Goal: Information Seeking & Learning: Learn about a topic

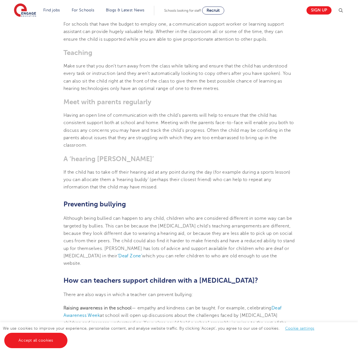
scroll to position [839, 0]
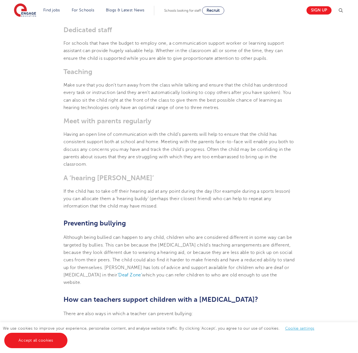
click at [350, 185] on section "[DATE] How to support a child with a [MEDICAL_DATA] in school Going through sch…" at bounding box center [180, 26] width 346 height 1414
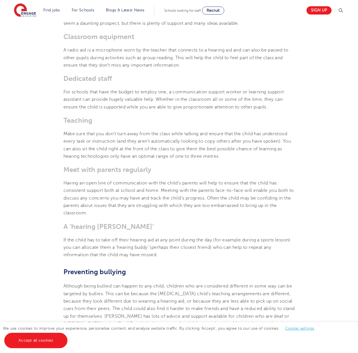
scroll to position [801, 0]
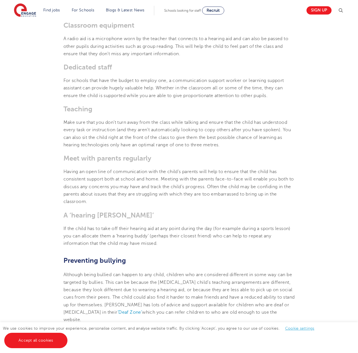
click at [154, 43] on p "A radio aid is a microphone worn by the teacher that connects to a hearing aid …" at bounding box center [180, 46] width 232 height 23
drag, startPoint x: 155, startPoint y: 42, endPoint x: 176, endPoint y: 41, distance: 20.8
click at [176, 41] on p "A radio aid is a microphone worn by the teacher that connects to a hearing aid …" at bounding box center [180, 46] width 232 height 23
click at [189, 34] on section "[DATE] How to support a child with a [MEDICAL_DATA] in school Going through sch…" at bounding box center [180, 63] width 346 height 1414
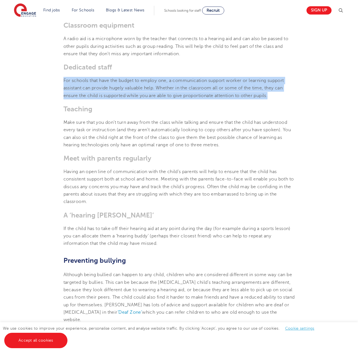
drag, startPoint x: 64, startPoint y: 80, endPoint x: 282, endPoint y: 97, distance: 218.7
click at [282, 97] on p "For schools that have the budget to employ one, a communication support worker …" at bounding box center [180, 88] width 232 height 23
copy span "For schools that have the budget to employ one, a communication support worker …"
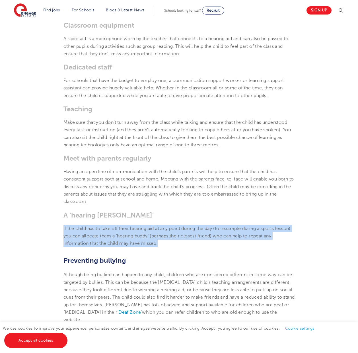
drag, startPoint x: 62, startPoint y: 228, endPoint x: 170, endPoint y: 248, distance: 110.0
click at [170, 248] on section "[DATE] How to support a child with a [MEDICAL_DATA] in school Going through sch…" at bounding box center [180, 63] width 346 height 1414
copy span "If the child has to take off their hearing aid at any point during the day (for…"
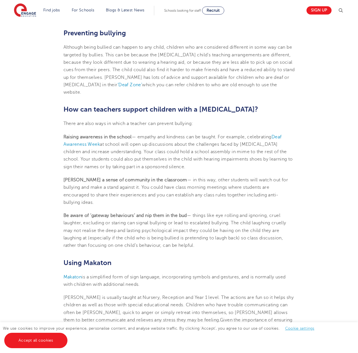
scroll to position [1030, 0]
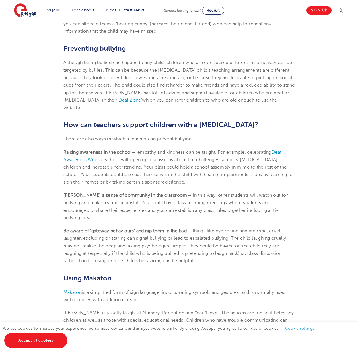
scroll to position [1013, 0]
